Goal: Information Seeking & Learning: Stay updated

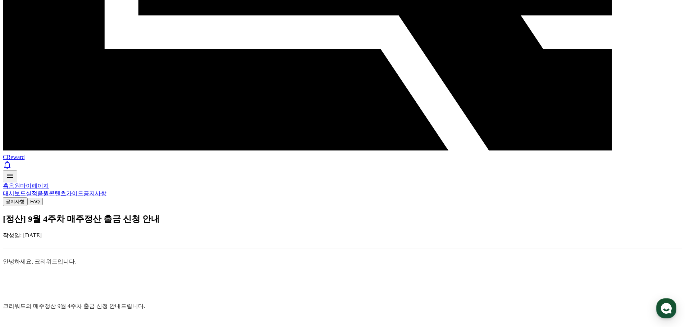
click at [26, 190] on link "대시보드" at bounding box center [14, 193] width 23 height 6
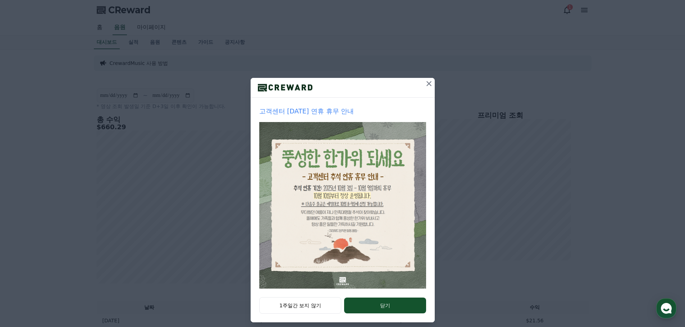
scroll to position [15, 0]
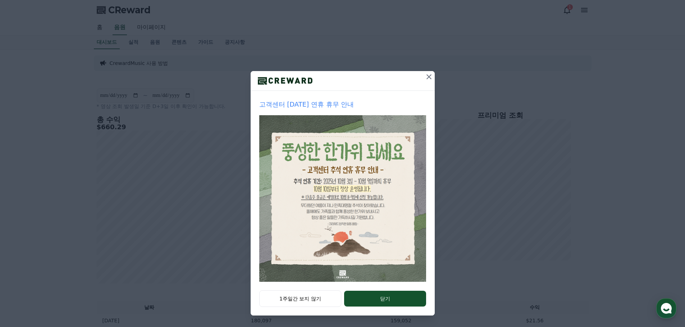
click at [395, 302] on button "닫기" at bounding box center [385, 299] width 82 height 16
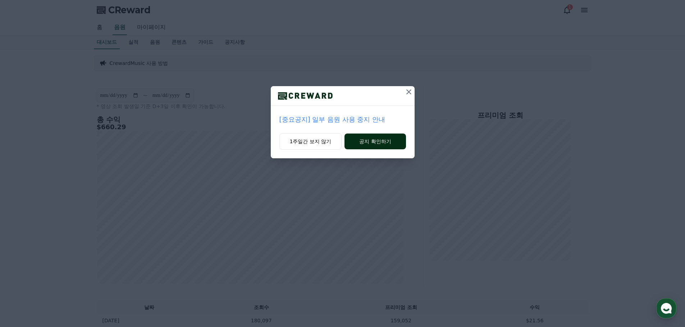
click at [390, 142] on button "공지 확인하기" at bounding box center [374, 142] width 61 height 16
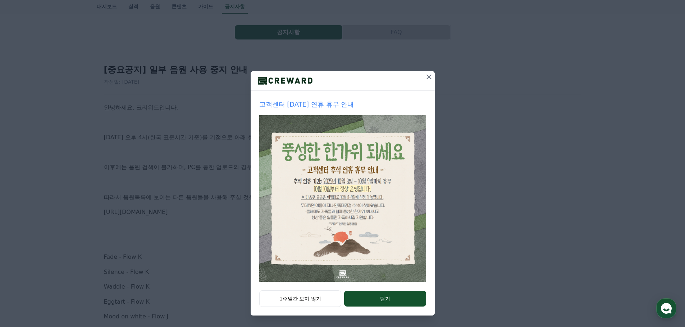
scroll to position [36, 0]
click at [314, 300] on button "1주일간 보지 않기" at bounding box center [300, 299] width 82 height 17
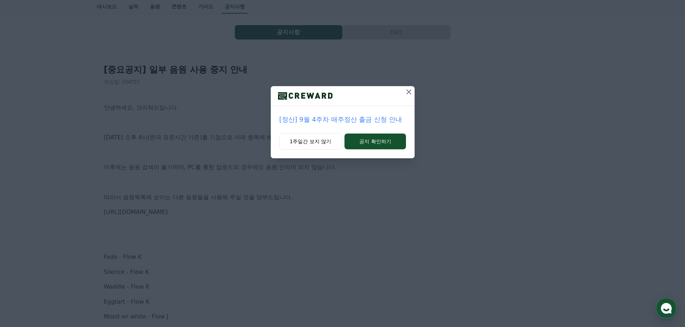
scroll to position [0, 0]
click at [407, 92] on icon at bounding box center [408, 92] width 9 height 9
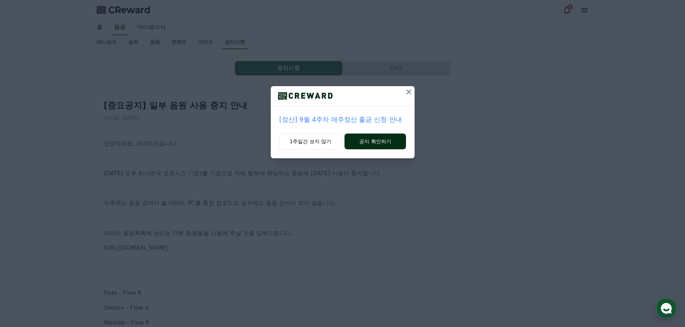
click at [368, 143] on button "공지 확인하기" at bounding box center [374, 142] width 61 height 16
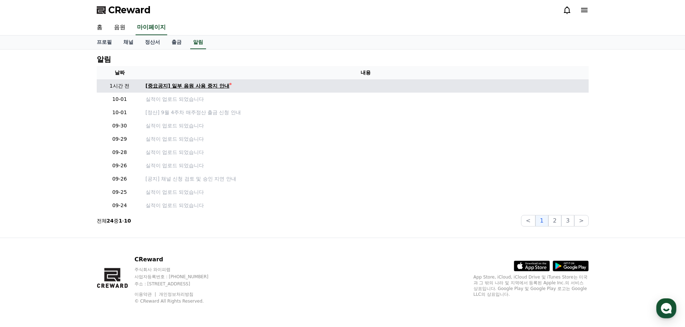
click at [201, 86] on div "[중요공지] 일부 음원 사용 중지 안내" at bounding box center [188, 86] width 84 height 8
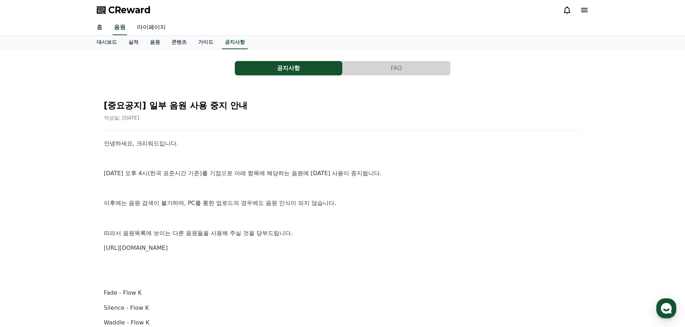
click at [564, 10] on icon at bounding box center [566, 10] width 9 height 9
